Goal: Task Accomplishment & Management: Use online tool/utility

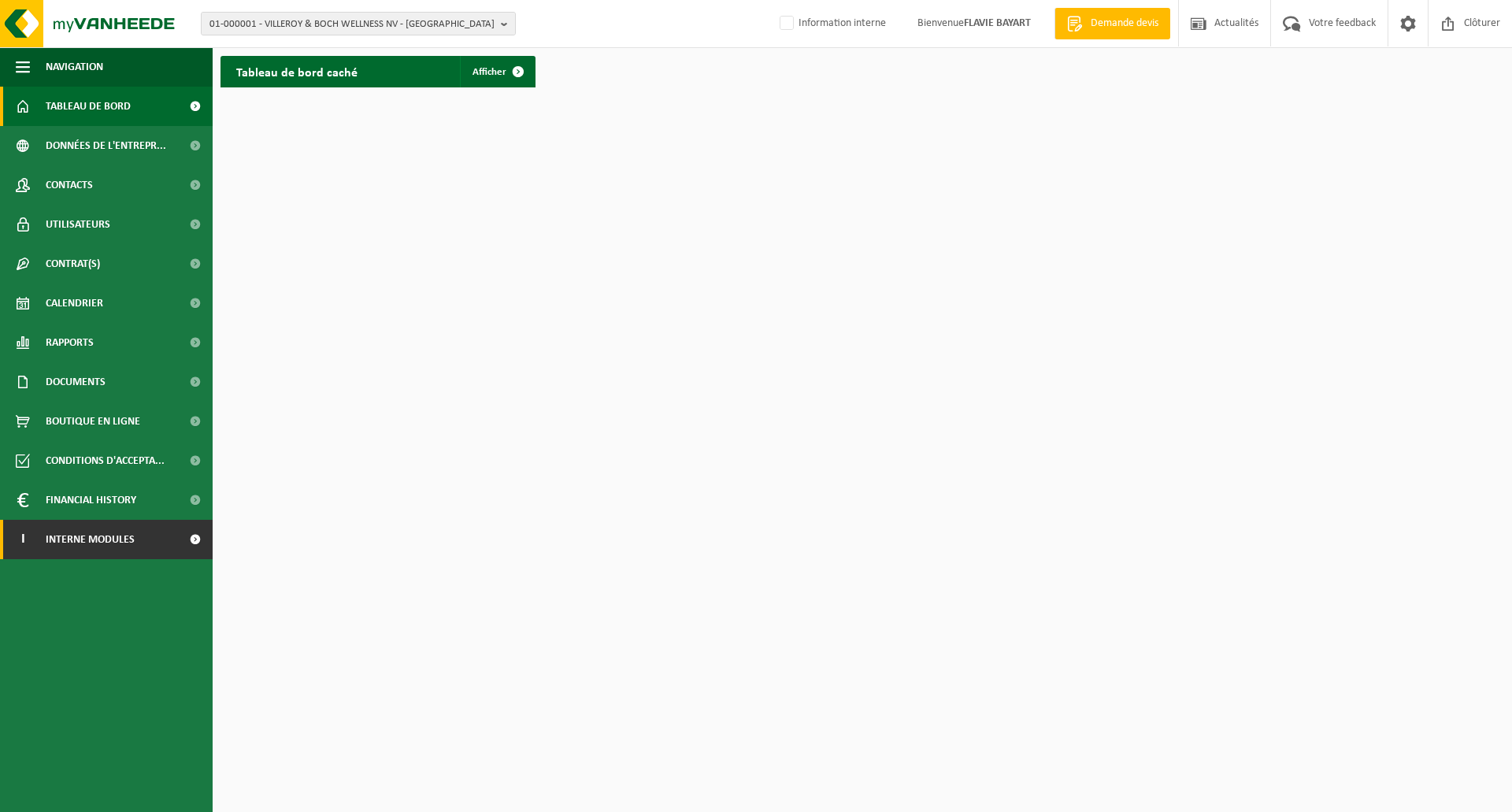
click at [168, 533] on link "I Interne modules" at bounding box center [106, 539] width 212 height 39
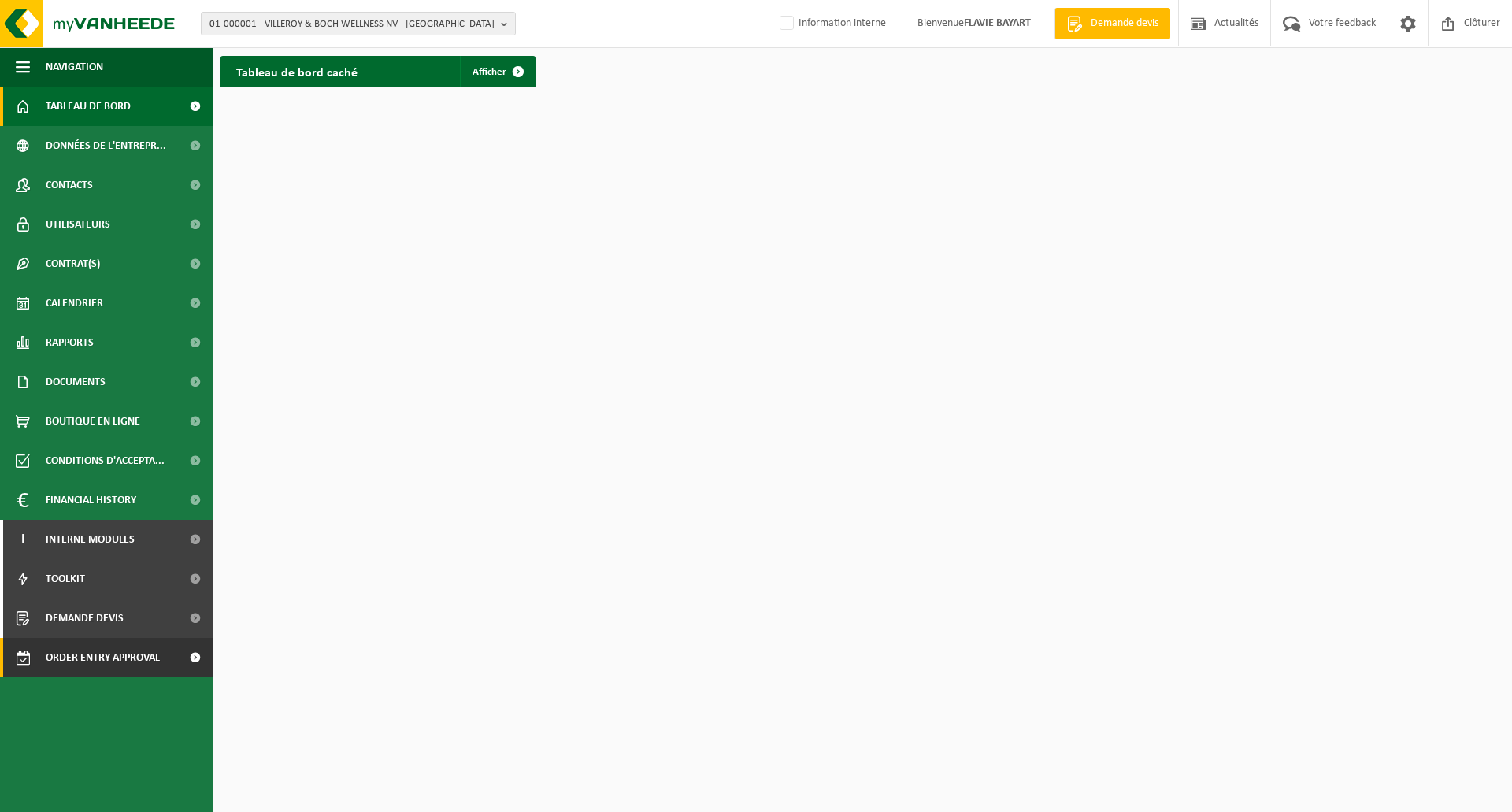
click at [146, 654] on span "Order entry approval" at bounding box center [102, 657] width 114 height 39
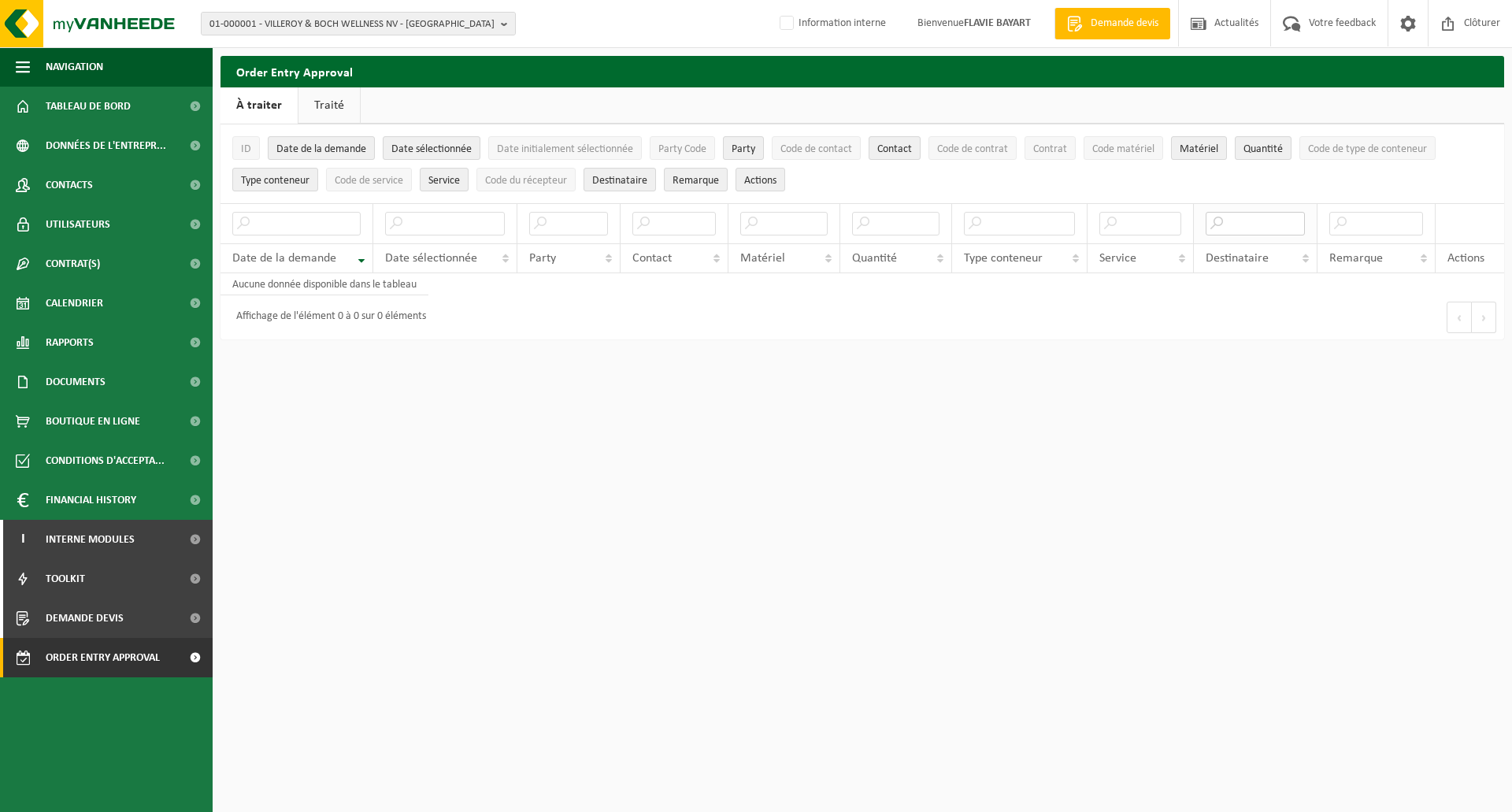
click at [1250, 229] on input "text" at bounding box center [1255, 223] width 100 height 24
click at [1272, 221] on input "text" at bounding box center [1255, 223] width 100 height 24
type input "sas"
click at [1238, 223] on input "text" at bounding box center [1255, 223] width 100 height 24
type input "sas"
